Goal: Information Seeking & Learning: Learn about a topic

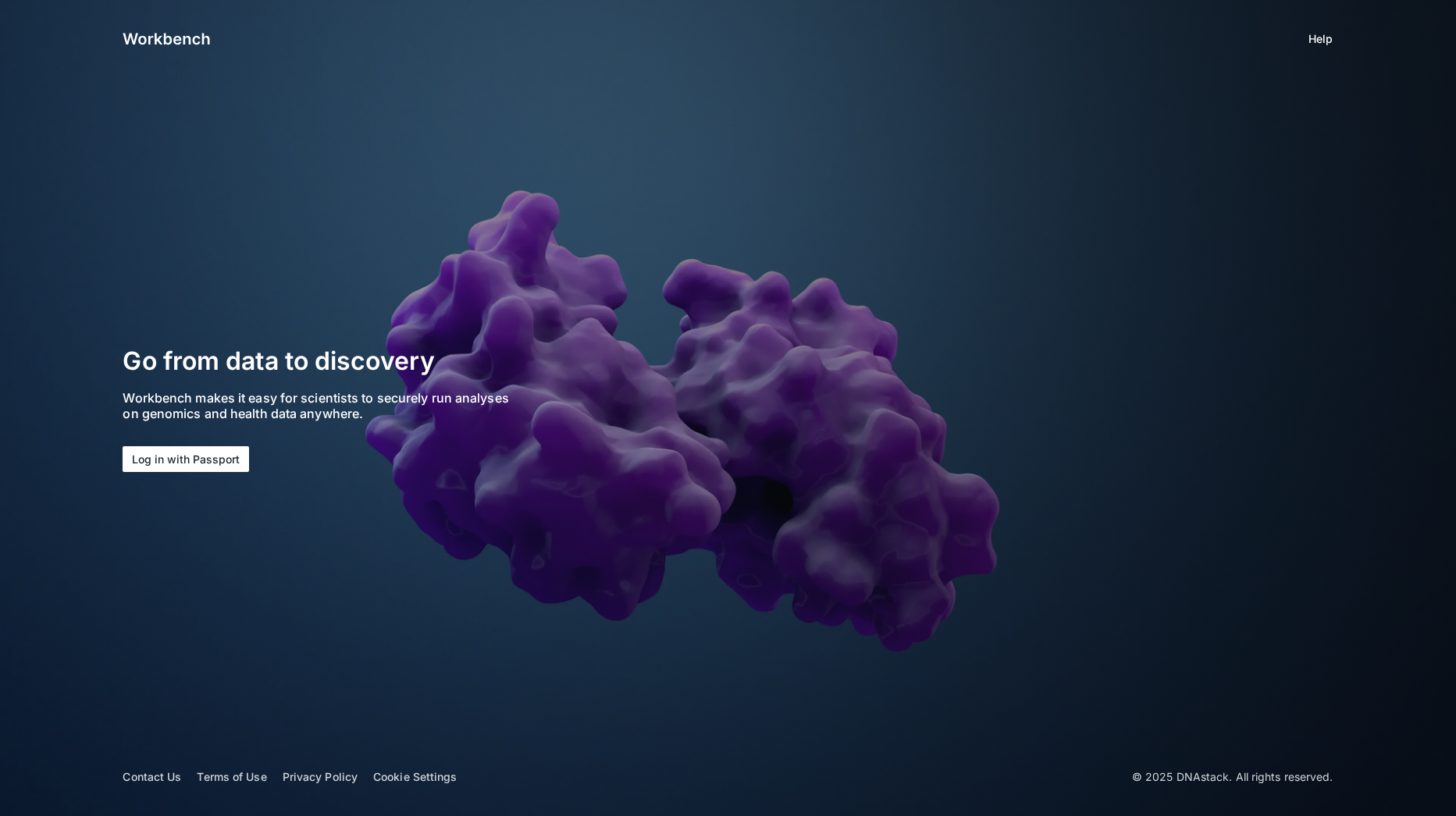
click at [154, 464] on button "Log in with Passport" at bounding box center [186, 459] width 127 height 26
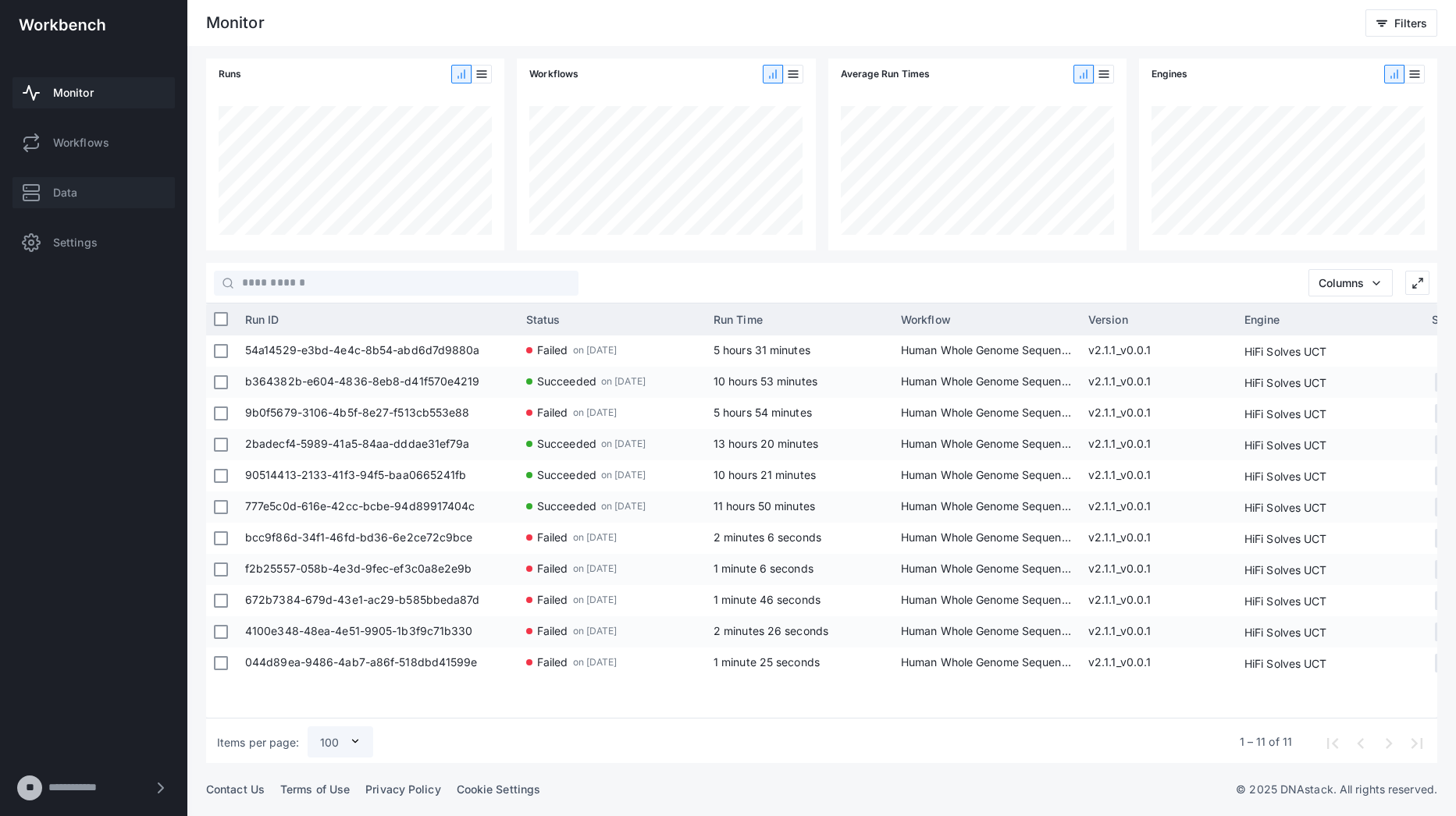
click at [115, 195] on link "Data" at bounding box center [93, 193] width 162 height 31
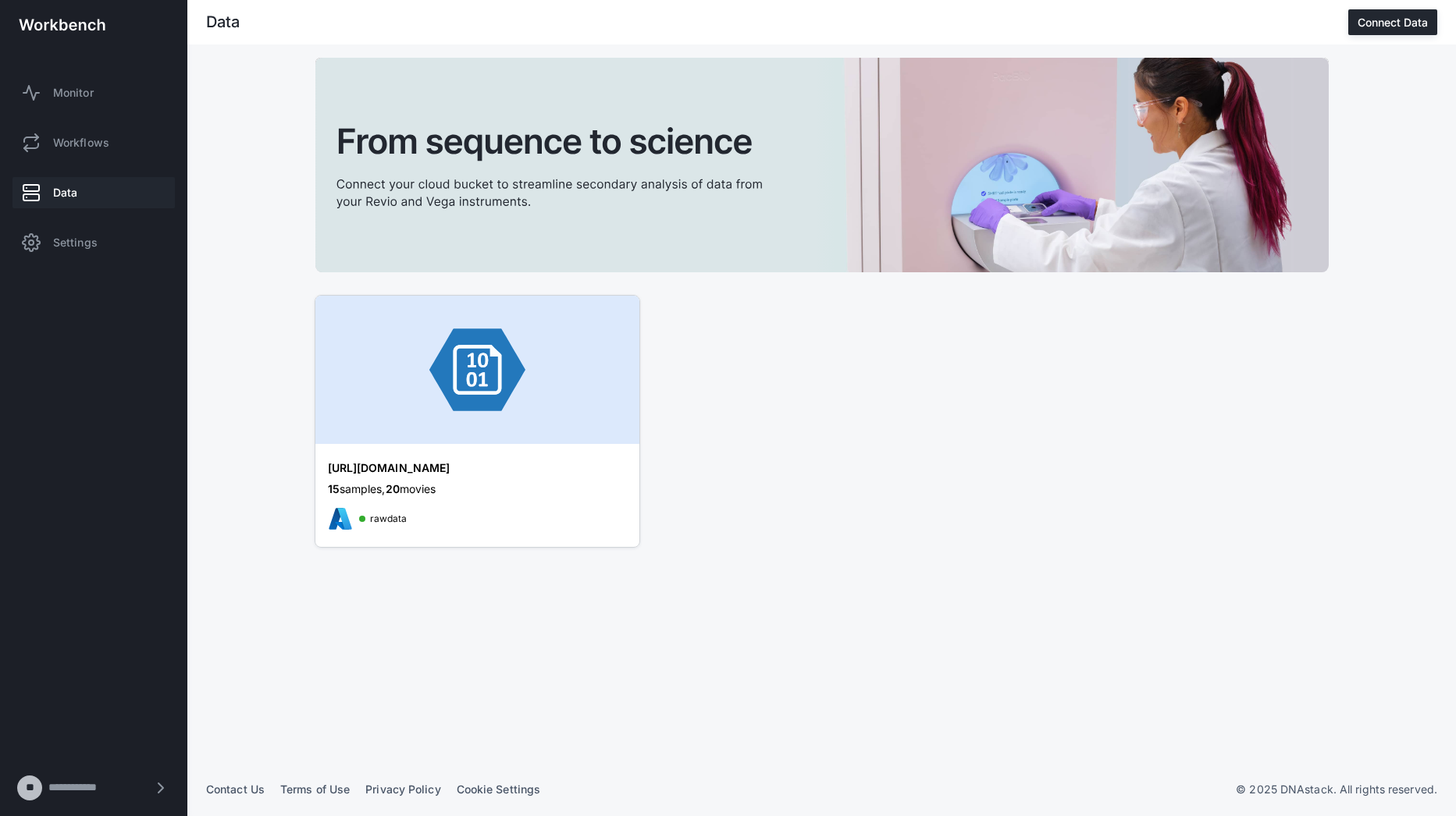
click at [592, 410] on img at bounding box center [477, 370] width 324 height 148
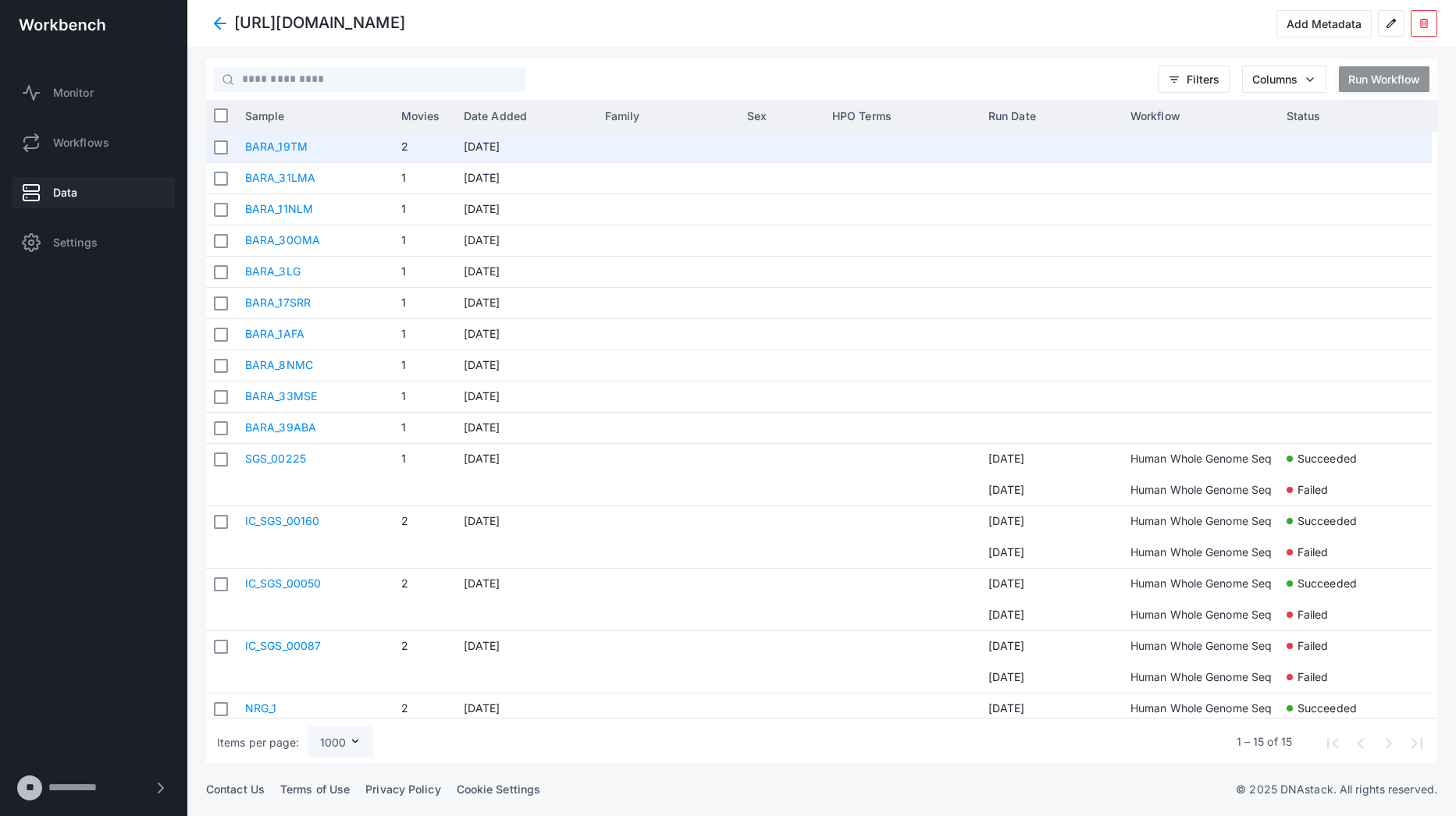
click at [272, 146] on link "BARA_19TM" at bounding box center [276, 146] width 63 height 13
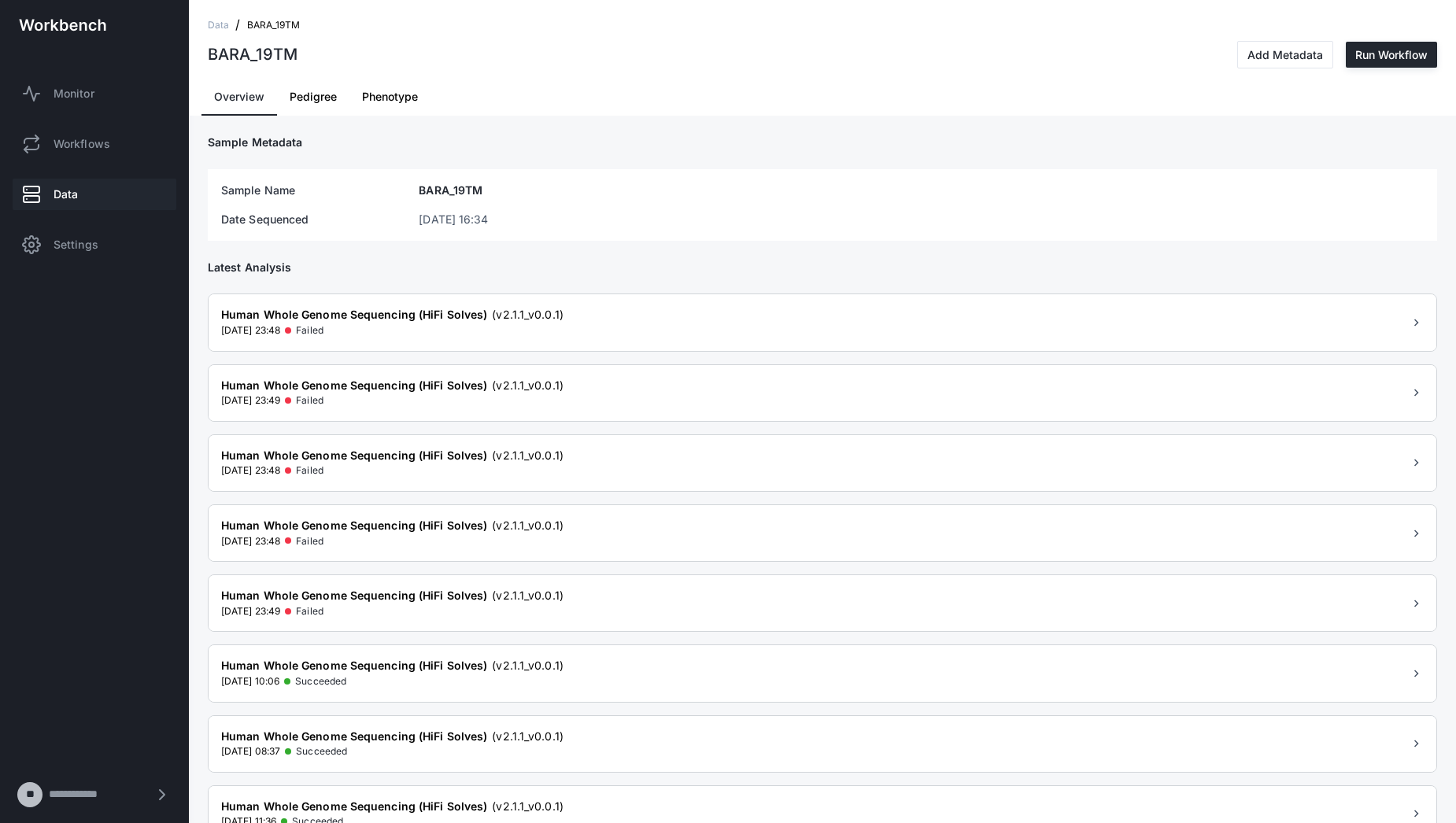
click at [308, 102] on span "Pedigree" at bounding box center [313, 96] width 47 height 11
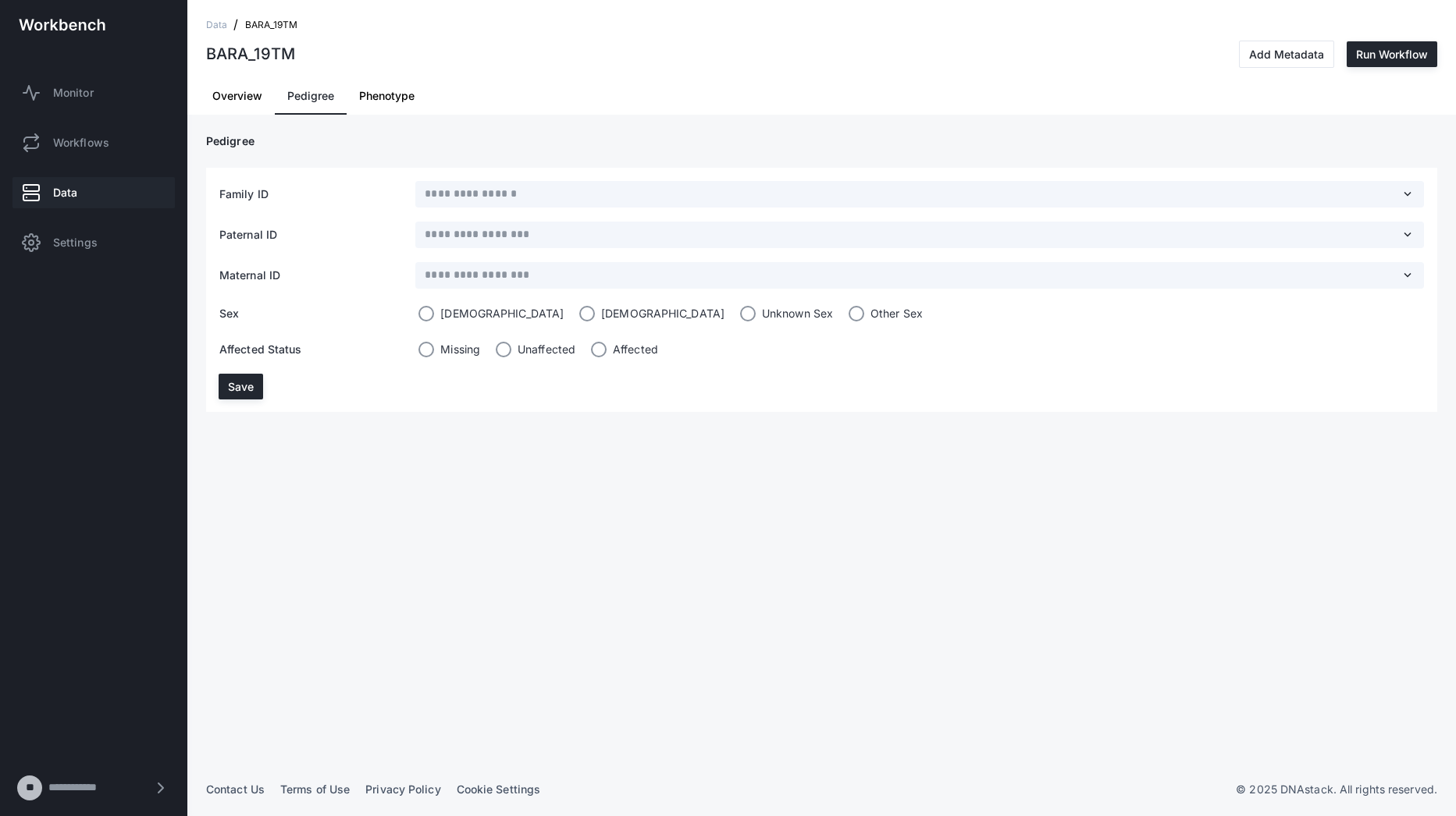
click at [378, 96] on span "Phenotype" at bounding box center [387, 95] width 56 height 11
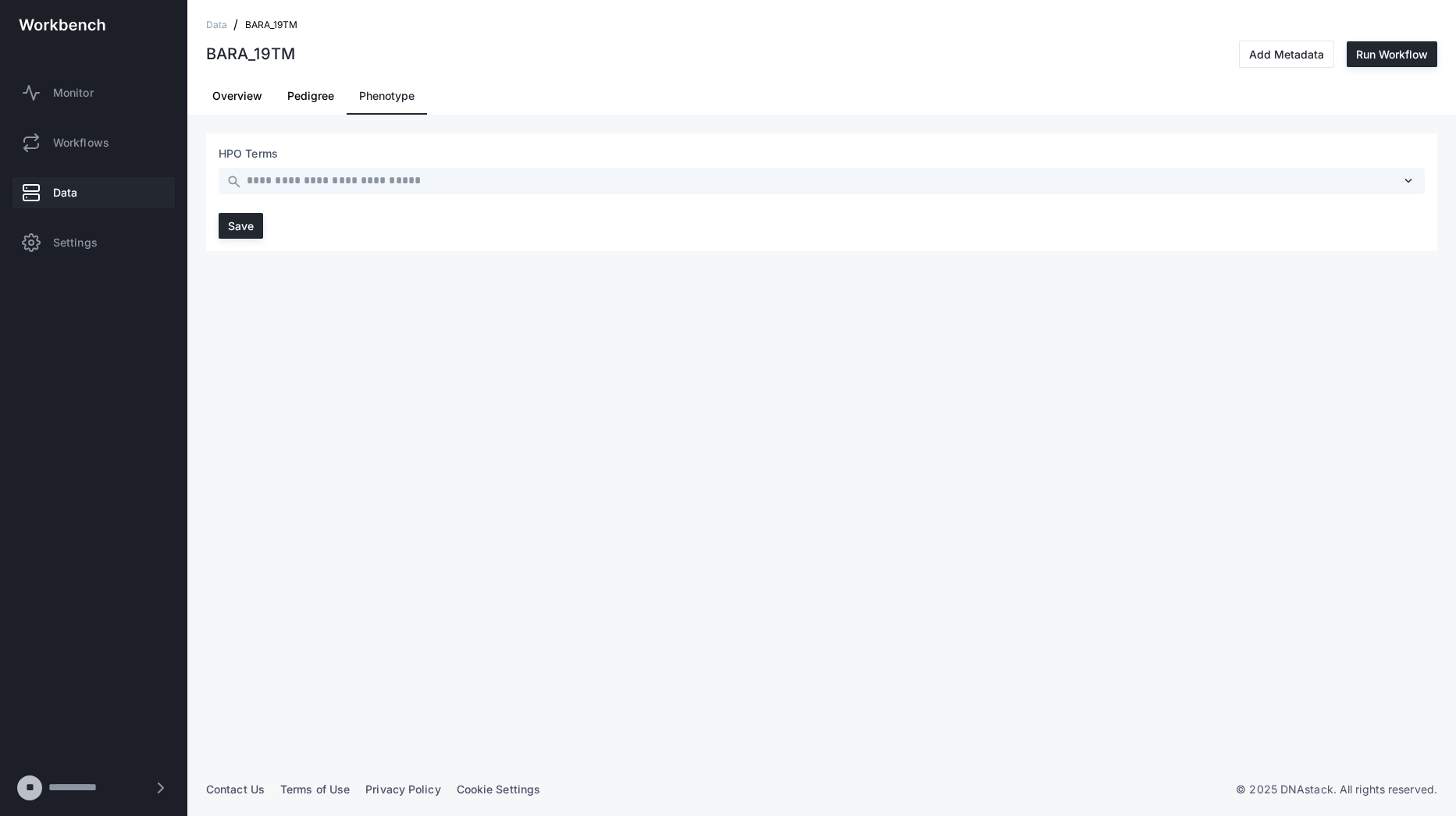
click at [225, 92] on span "Overview" at bounding box center [238, 95] width 50 height 11
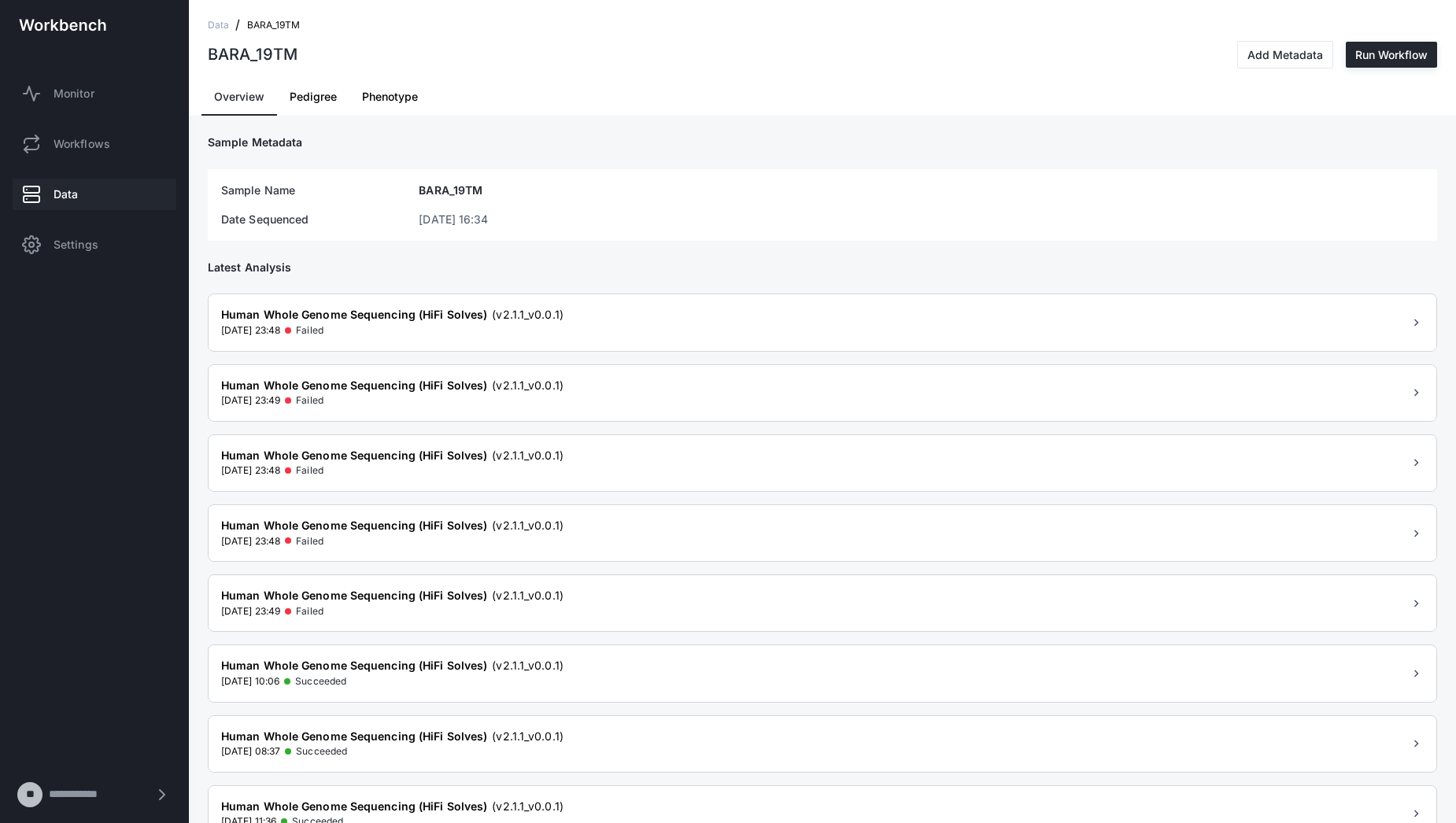
click at [222, 27] on span "Data" at bounding box center [218, 25] width 21 height 16
